Goal: Ask a question: Seek information or help from site administrators or community

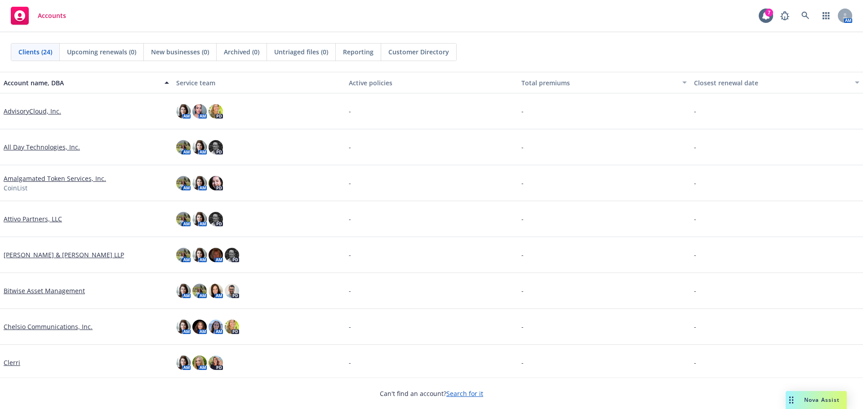
click at [809, 403] on span "Nova Assist" at bounding box center [822, 400] width 36 height 8
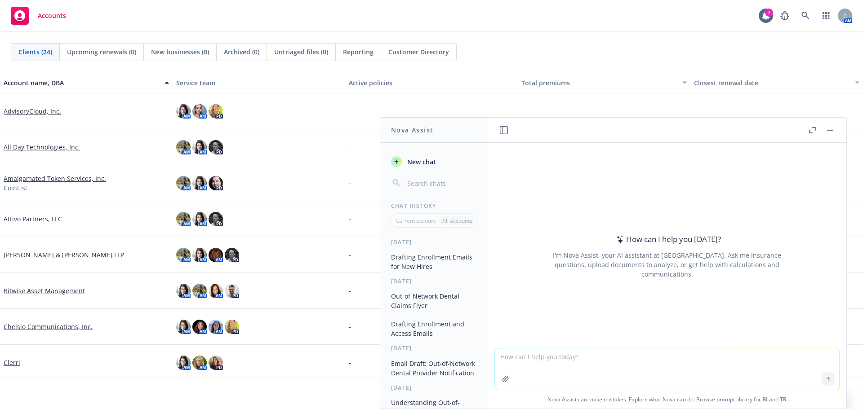
click at [613, 355] on textarea at bounding box center [667, 369] width 344 height 41
paste textarea "it looks like [PERSON_NAME] processed a QLE on 12/14 to cancel coverage for [PE…"
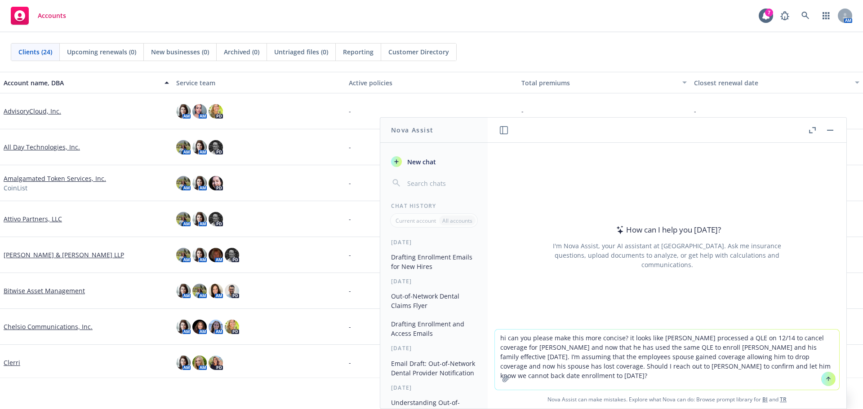
type textarea "hi can you please make this more concise? it looks like [PERSON_NAME] processed…"
click at [825, 380] on icon at bounding box center [828, 379] width 6 height 6
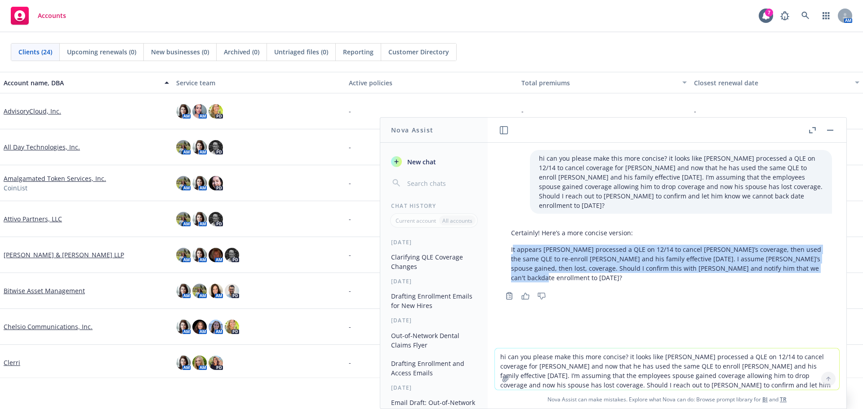
drag, startPoint x: 512, startPoint y: 236, endPoint x: 625, endPoint y: 270, distance: 117.6
click at [625, 270] on p "It appears [PERSON_NAME] processed a QLE on 12/14 to cancel [PERSON_NAME]’s cov…" at bounding box center [667, 264] width 312 height 38
copy p "t appears [PERSON_NAME] processed a QLE on 12/14 to cancel [PERSON_NAME]’s cove…"
